Goal: Navigation & Orientation: Understand site structure

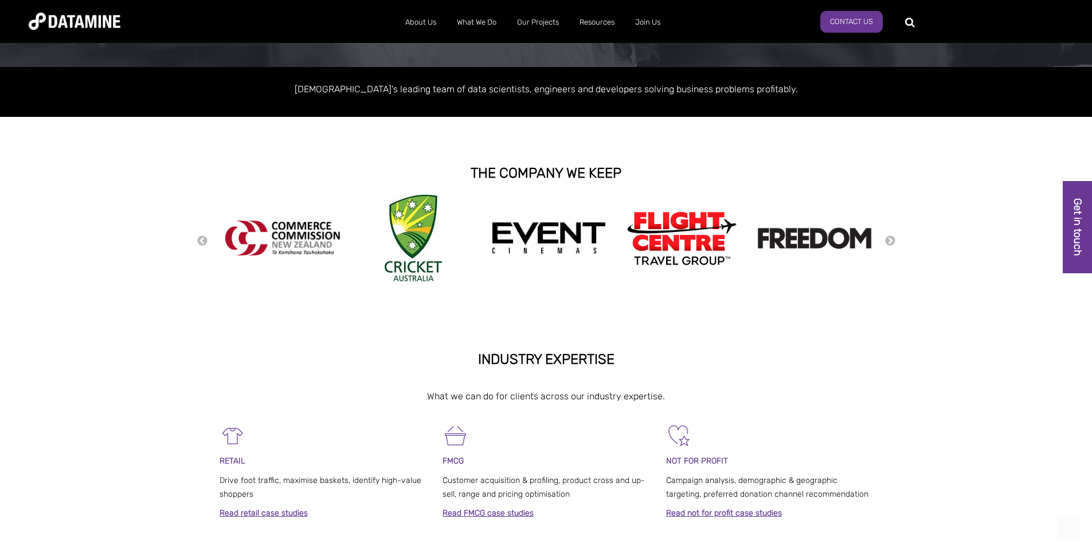
scroll to position [401, 0]
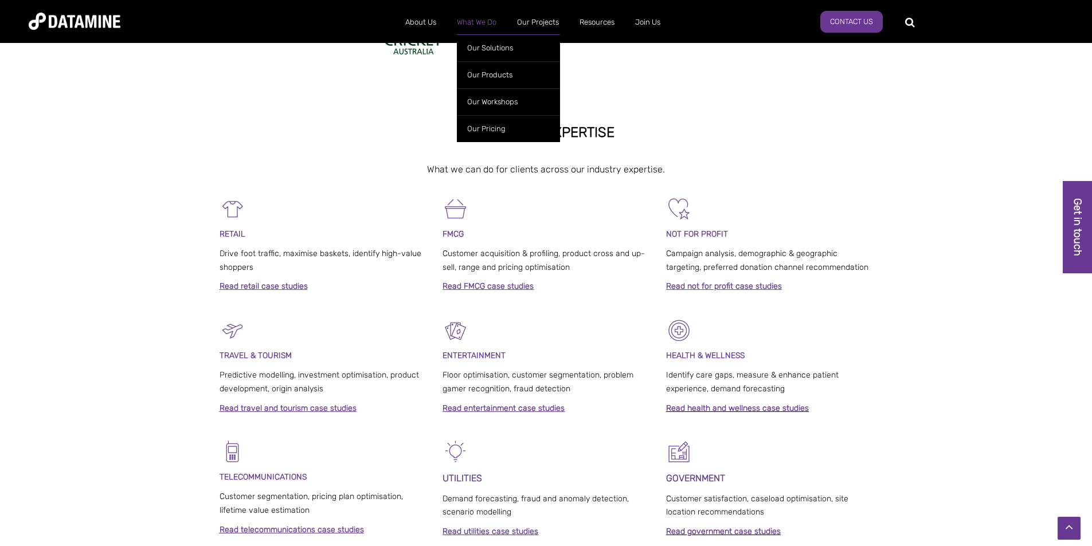
click at [476, 20] on link "What We Do" at bounding box center [477, 22] width 60 height 30
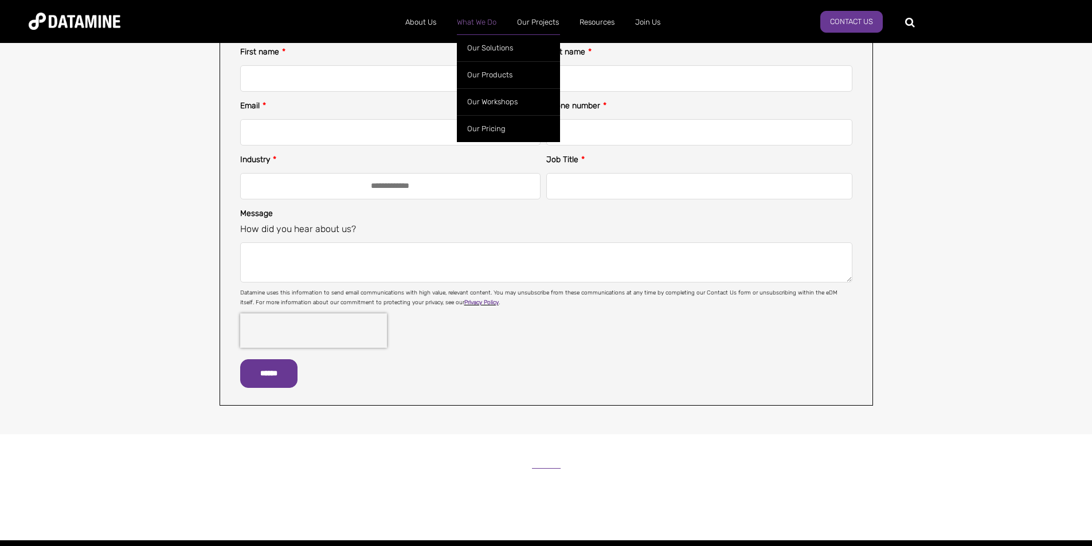
scroll to position [401, 0]
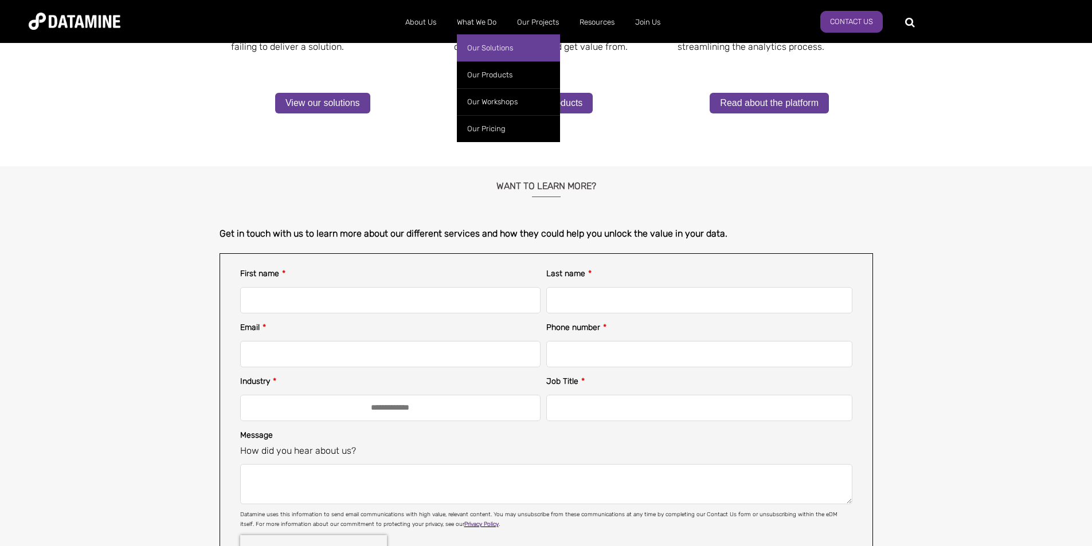
click at [496, 48] on link "Our Solutions" at bounding box center [508, 47] width 103 height 27
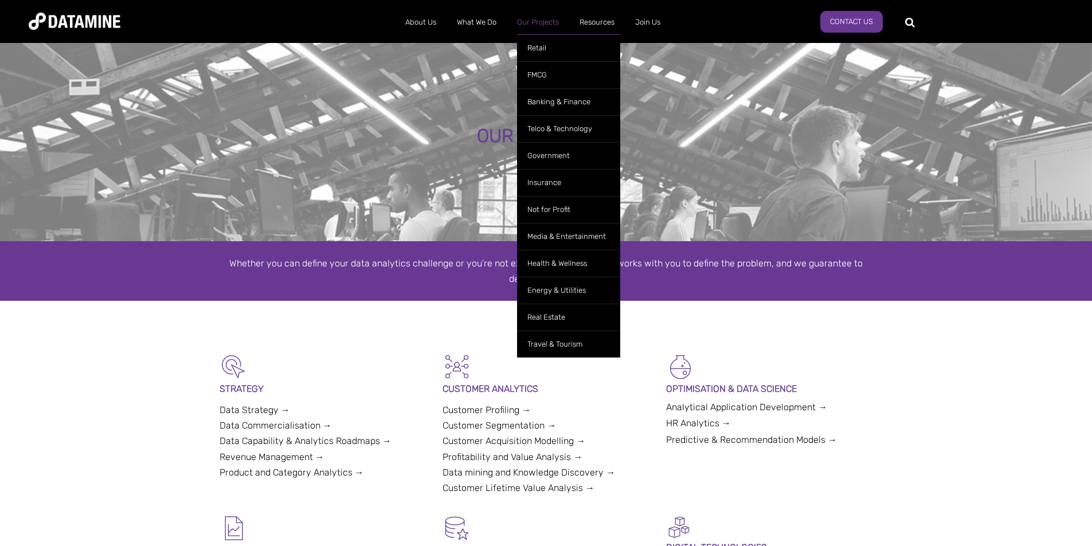
click at [548, 25] on link "Our Projects" at bounding box center [538, 22] width 62 height 30
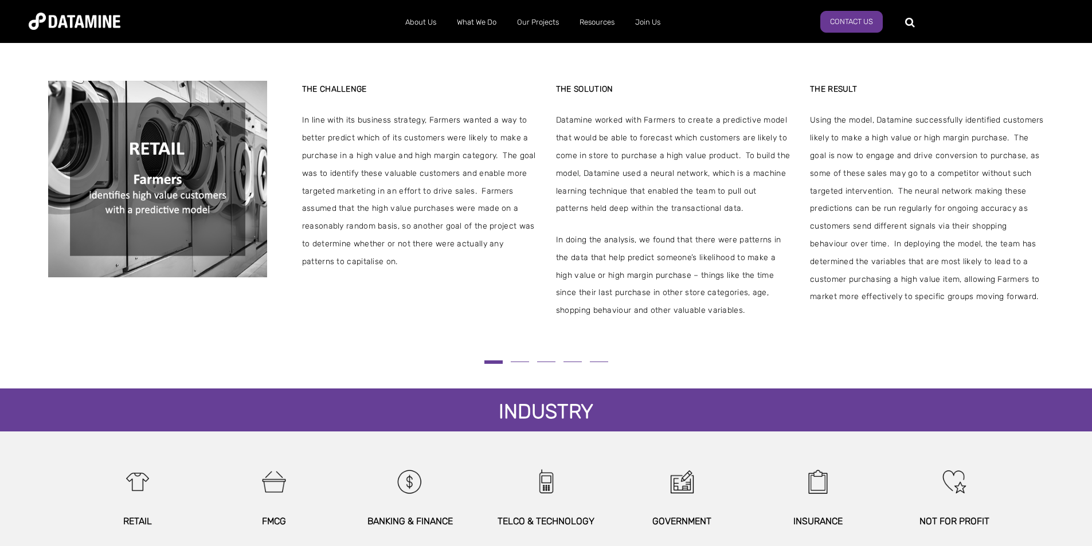
scroll to position [287, 0]
